Goal: Information Seeking & Learning: Learn about a topic

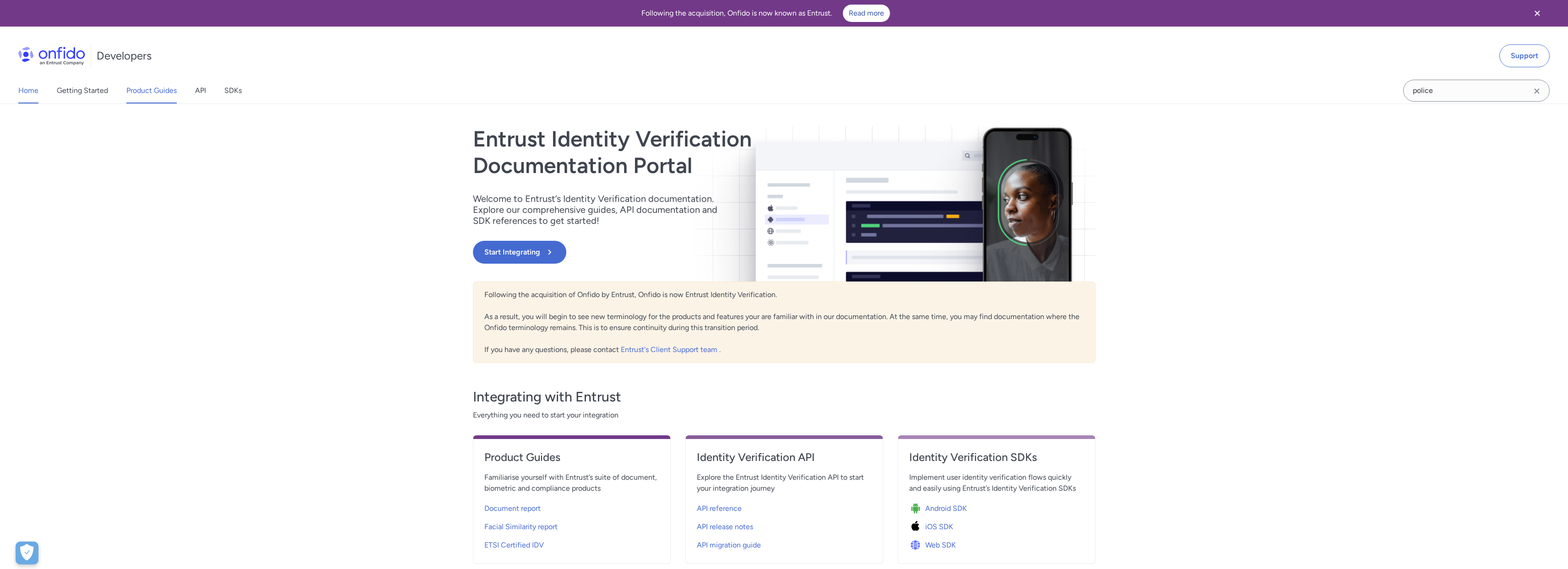
click at [162, 93] on link "Product Guides" at bounding box center [151, 91] width 50 height 26
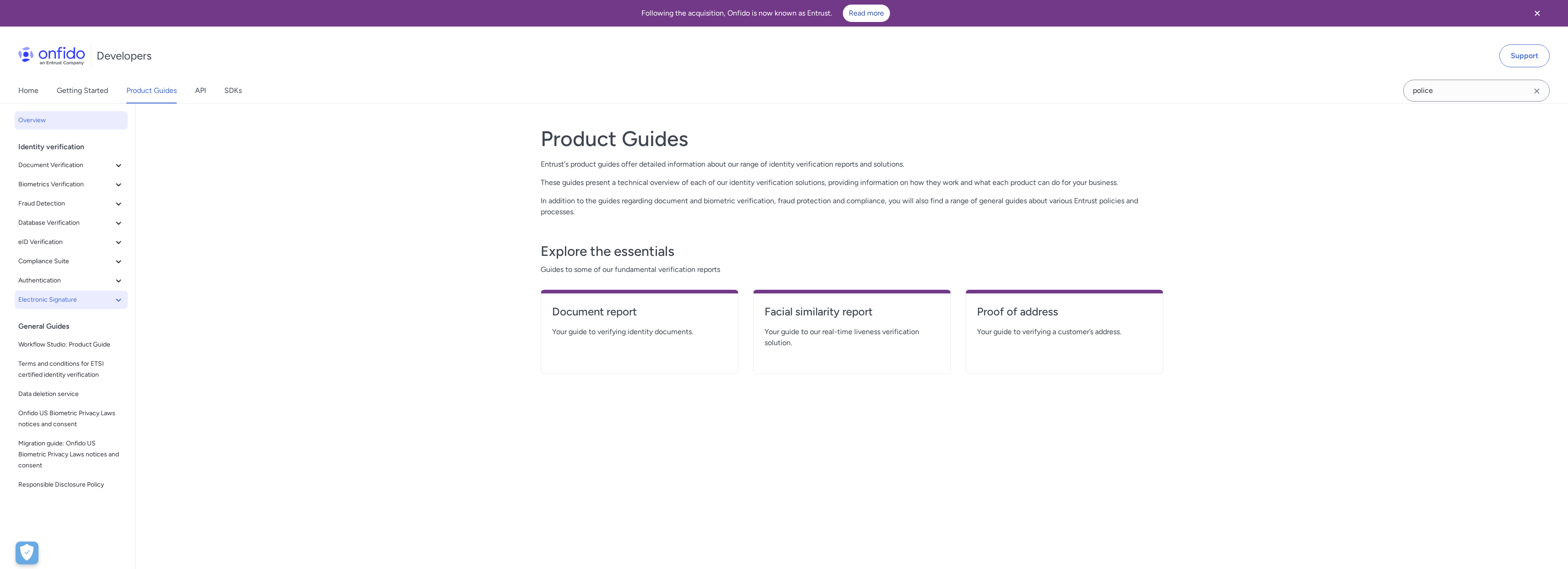
click at [110, 292] on button "Electronic Signature" at bounding box center [72, 300] width 113 height 18
click at [81, 319] on span "Advanced e-Signature" at bounding box center [75, 319] width 98 height 11
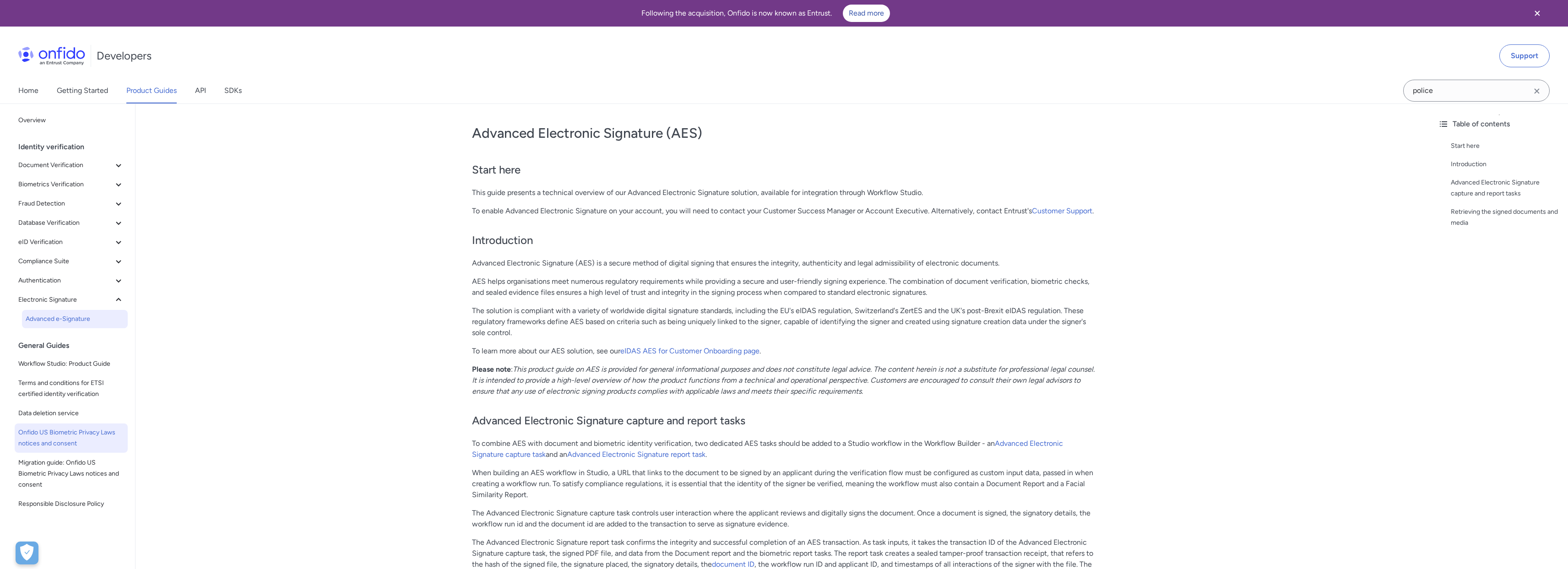
scroll to position [2, 0]
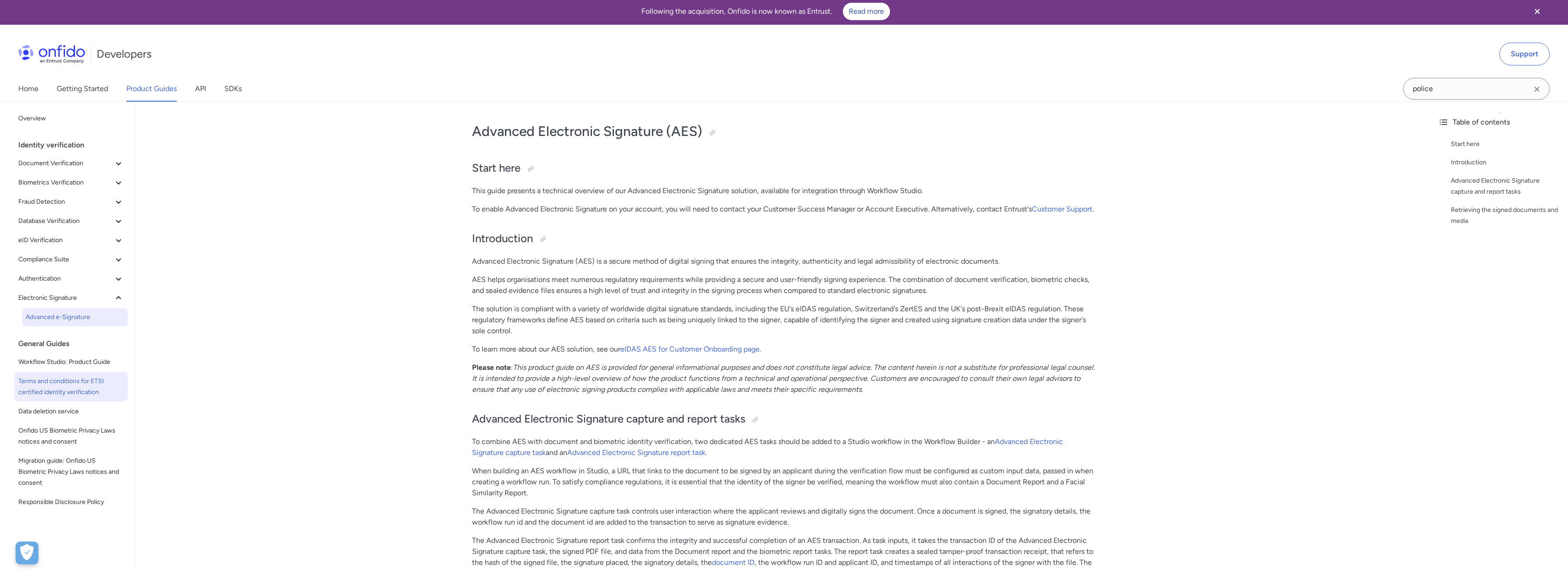
click at [100, 394] on span "Terms and conditions for ETSI certified identity verification" at bounding box center [71, 387] width 106 height 22
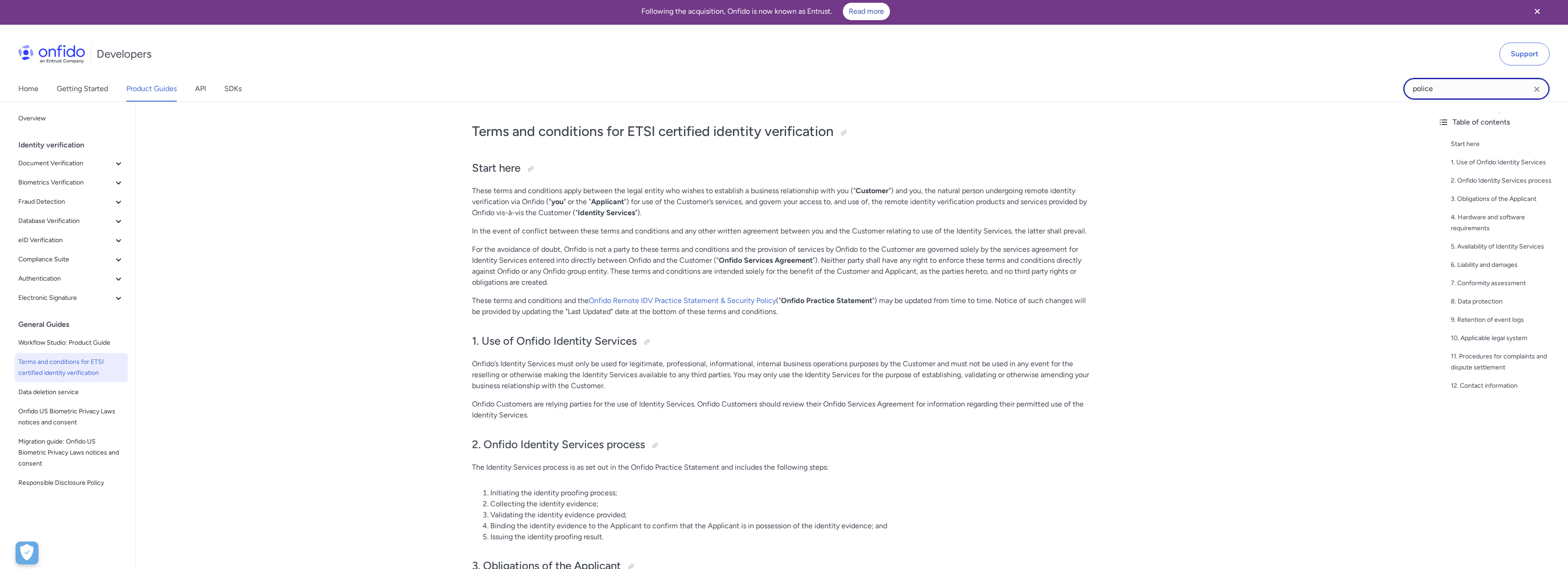
click at [1484, 87] on input "police" at bounding box center [1476, 89] width 146 height 22
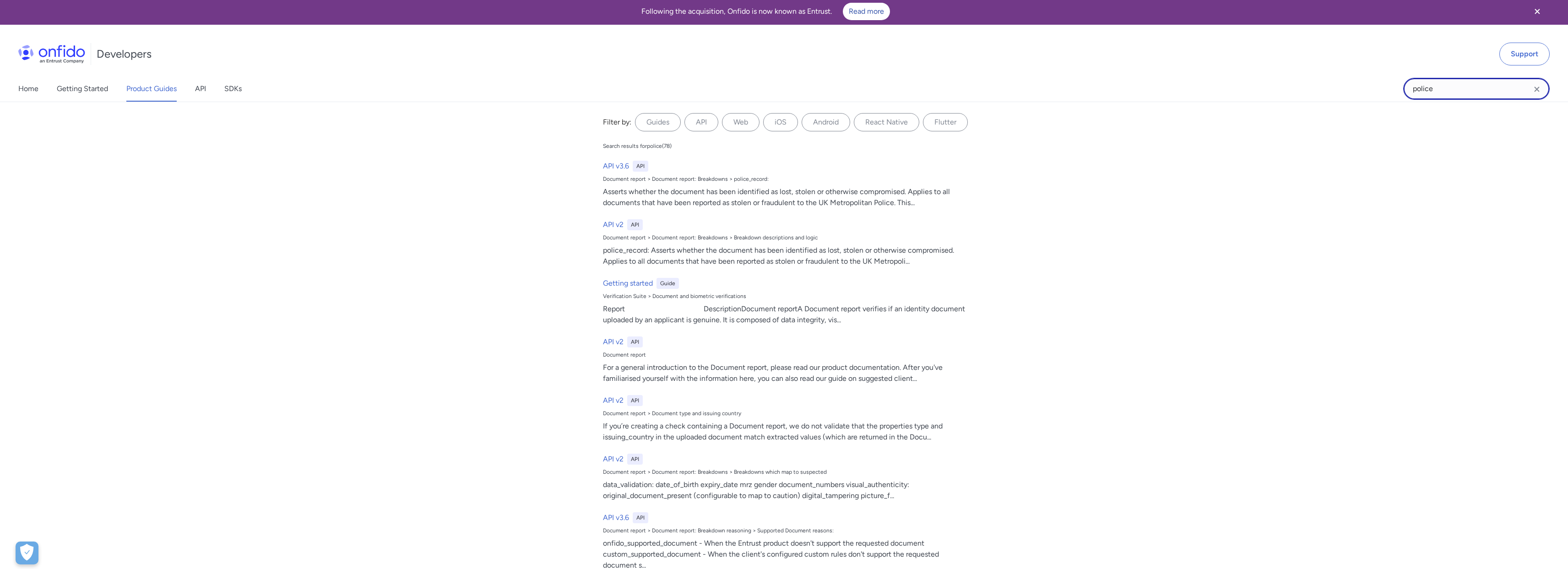
click at [1484, 87] on input "police" at bounding box center [1476, 89] width 146 height 22
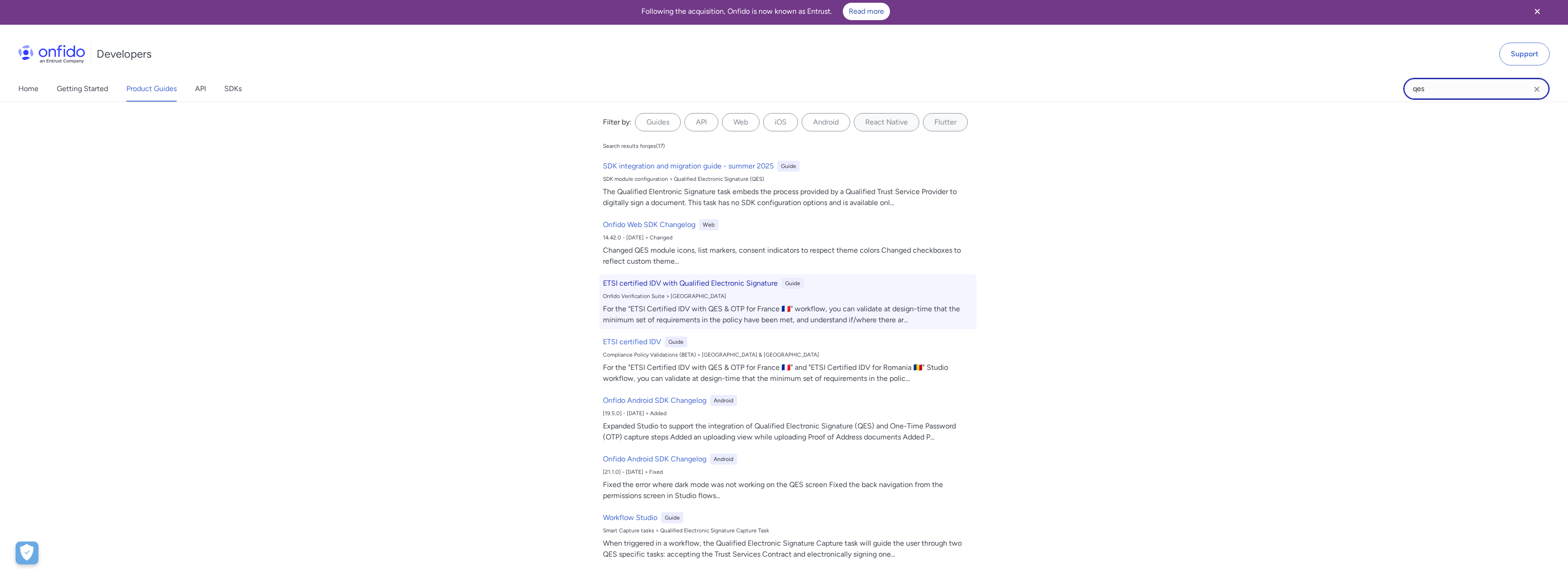
type input "qes"
click at [741, 279] on h6 "ETSI certified IDV with Qualified Electronic Signature" at bounding box center [690, 283] width 175 height 11
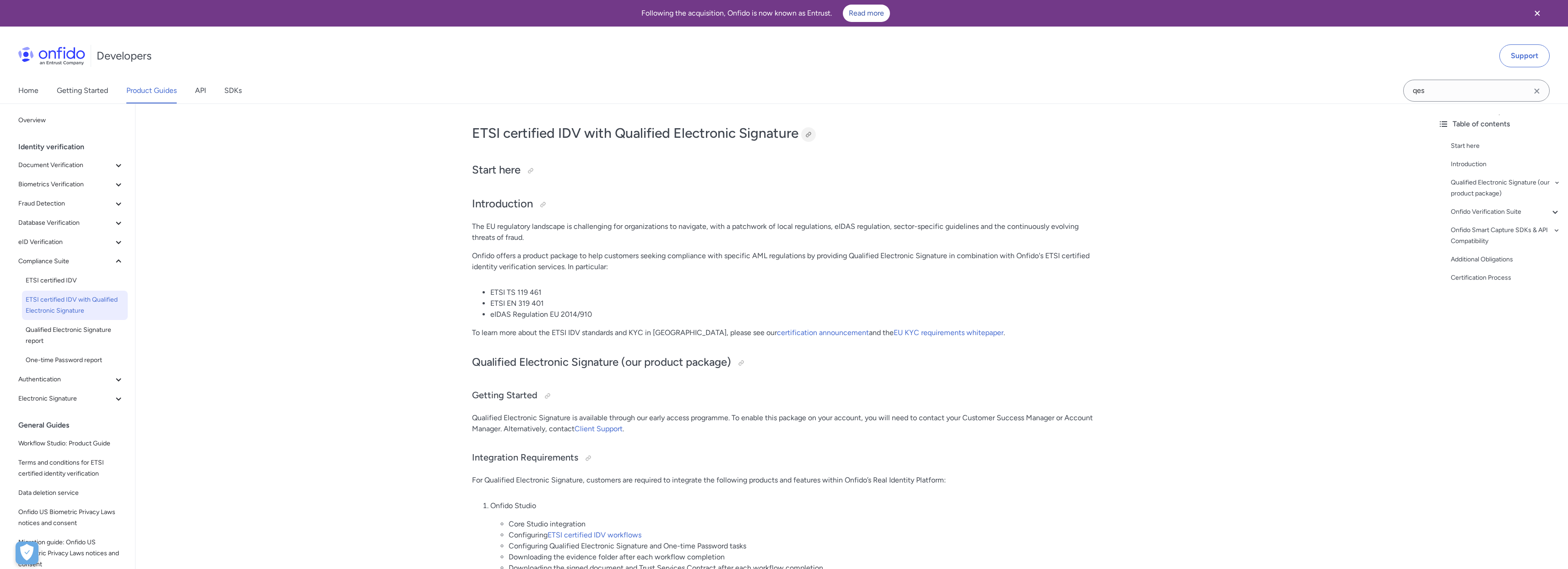
click at [810, 136] on div at bounding box center [809, 134] width 7 height 7
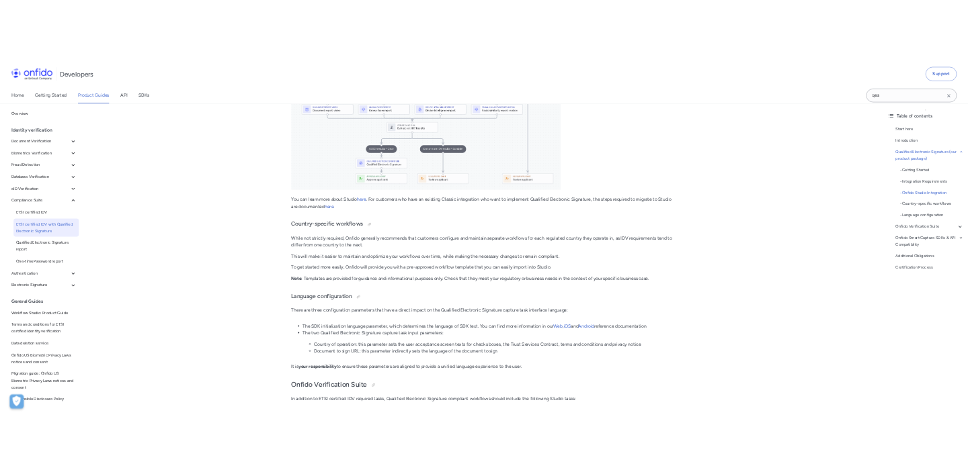
scroll to position [1914, 0]
